Goal: Check status: Check status

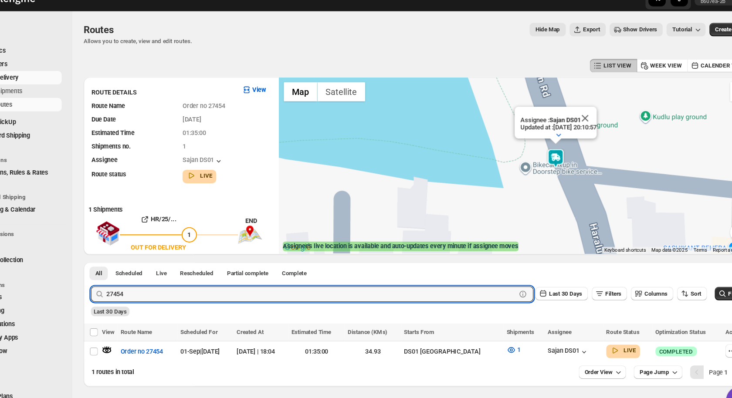
click at [147, 282] on input "27454" at bounding box center [321, 280] width 370 height 14
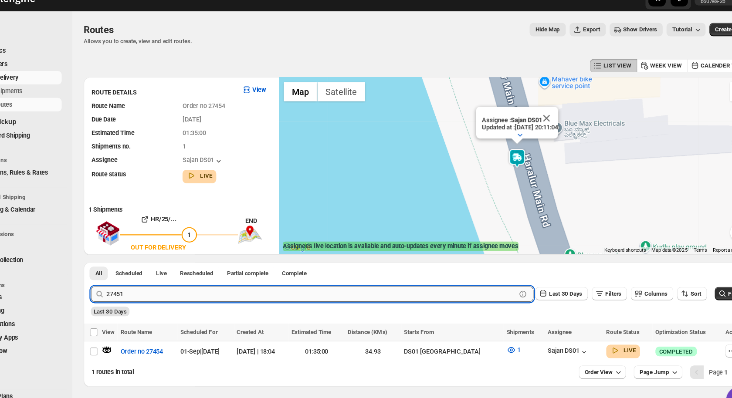
type input "27451"
click at [122, 251] on button "Submit" at bounding box center [134, 255] width 25 height 9
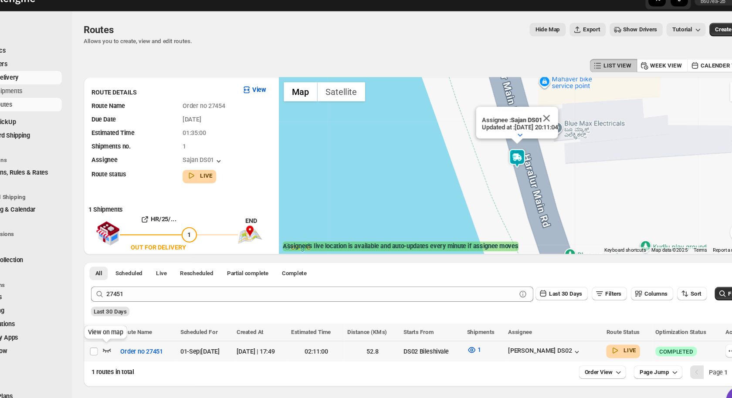
click at [135, 331] on icon "button" at bounding box center [136, 331] width 7 height 3
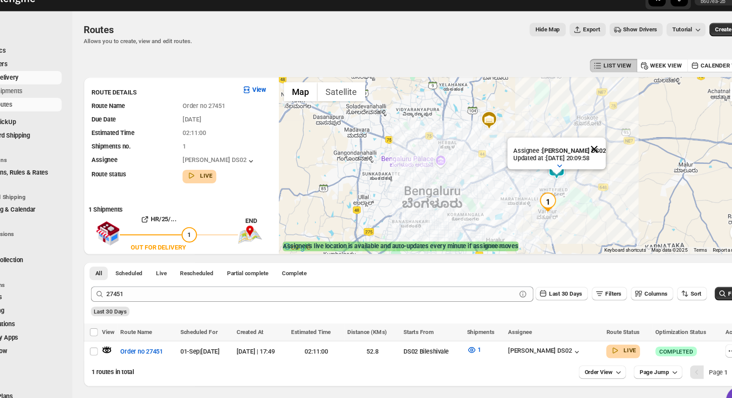
click at [575, 151] on button "Close" at bounding box center [576, 149] width 21 height 21
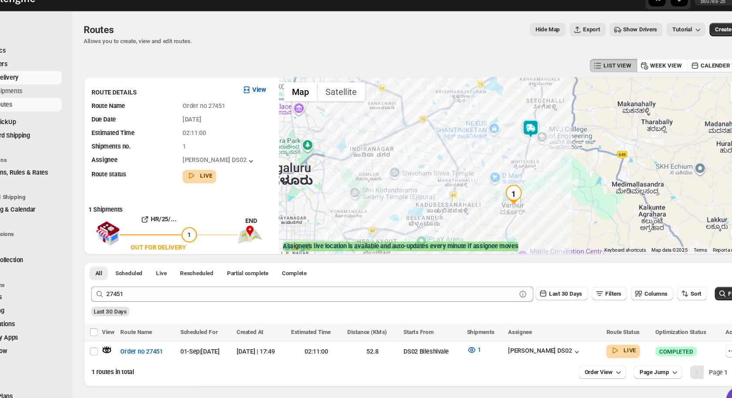
drag, startPoint x: 537, startPoint y: 202, endPoint x: 506, endPoint y: 191, distance: 32.4
click at [506, 190] on img "1" at bounding box center [503, 189] width 17 height 17
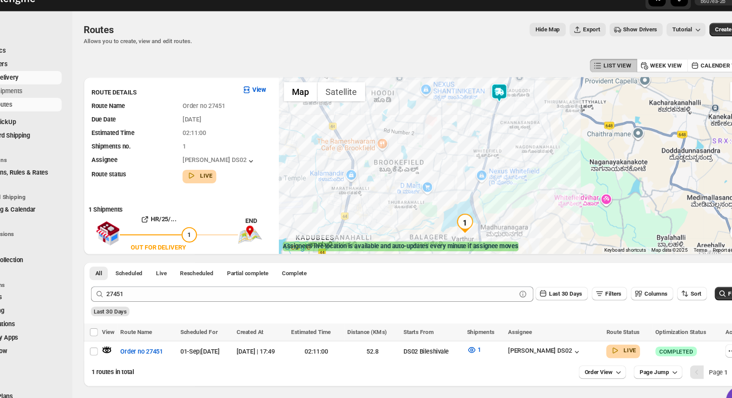
drag, startPoint x: 551, startPoint y: 145, endPoint x: 510, endPoint y: 165, distance: 45.6
click at [510, 165] on div at bounding box center [507, 164] width 430 height 160
click at [493, 101] on img at bounding box center [490, 97] width 17 height 17
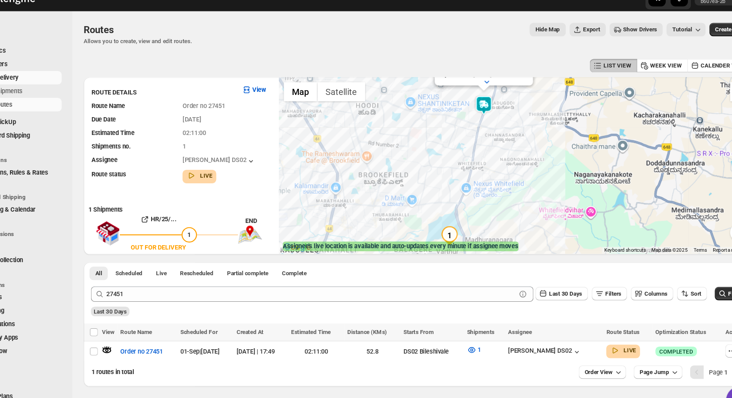
drag, startPoint x: 511, startPoint y: 223, endPoint x: 497, endPoint y: 174, distance: 51.2
click at [497, 174] on div "Assignee : [PERSON_NAME] DS02 Updated at : [DATE] 20:10:01 Duty mode Enabled Ba…" at bounding box center [507, 164] width 430 height 160
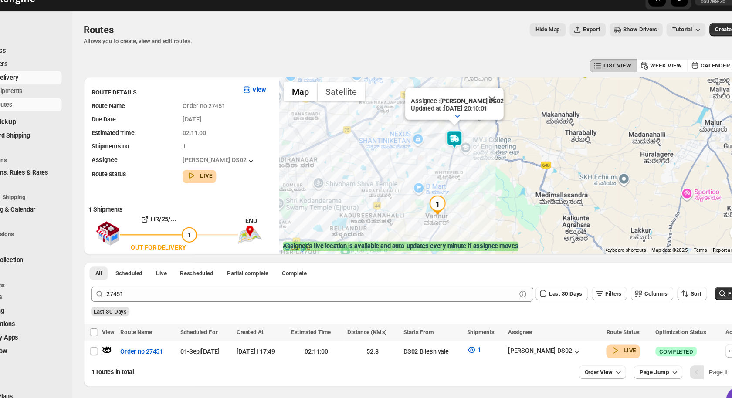
drag, startPoint x: 436, startPoint y: 180, endPoint x: 428, endPoint y: 180, distance: 7.4
click at [428, 180] on div "Assignee : [PERSON_NAME] DS02 Updated at : [DATE] 20:10:01 Duty mode Enabled Ba…" at bounding box center [507, 164] width 430 height 160
